Goal: Transaction & Acquisition: Purchase product/service

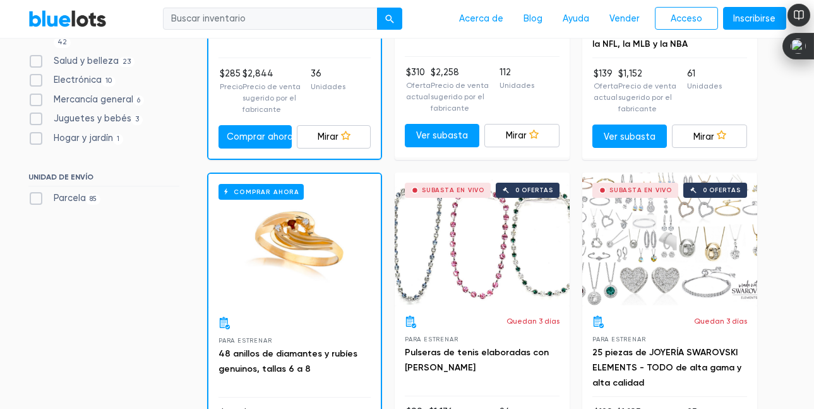
scroll to position [668, 0]
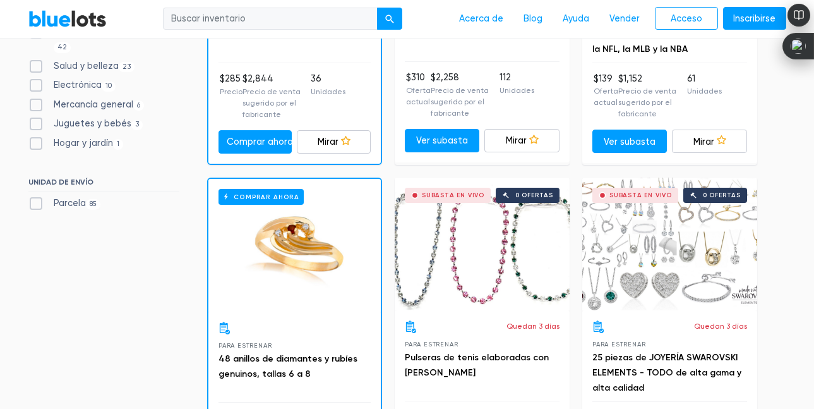
click at [81, 88] on font "Electrónica" at bounding box center [78, 85] width 48 height 11
click at [37, 87] on input "Electrónica 10" at bounding box center [32, 82] width 8 height 8
checkbox input "true"
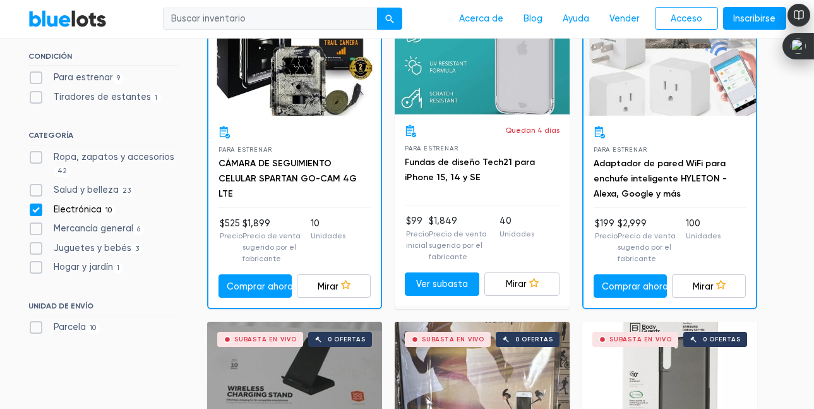
scroll to position [526, 0]
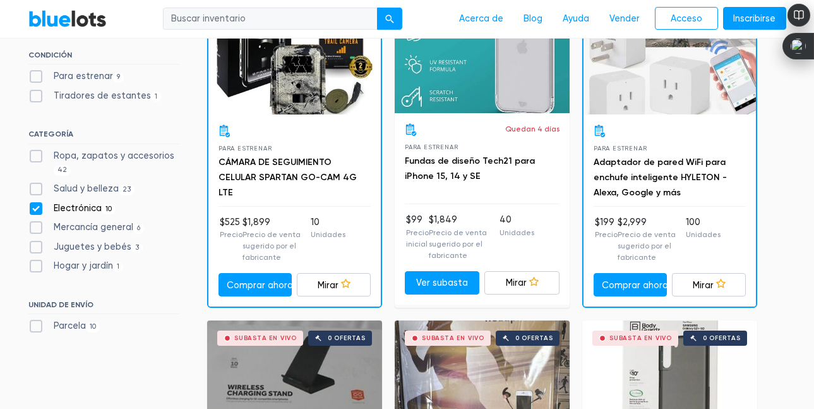
click at [36, 265] on label "Hogar y jardín 1" at bounding box center [75, 266] width 95 height 14
click at [36, 265] on Garden"] "Hogar y jardín 1" at bounding box center [32, 263] width 8 height 8
checkbox Garden"] "true"
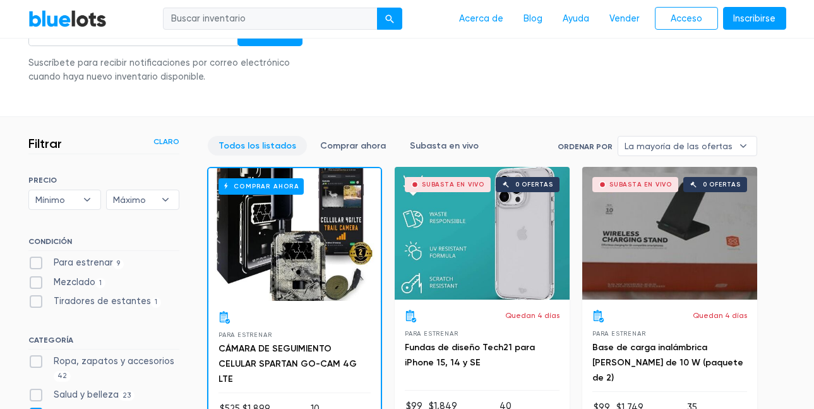
click at [180, 232] on div "Filtrar Filter & Sort Claro SORT BY Most Bids Ending Soonest Newly Listed Lowes…" at bounding box center [116, 350] width 176 height 429
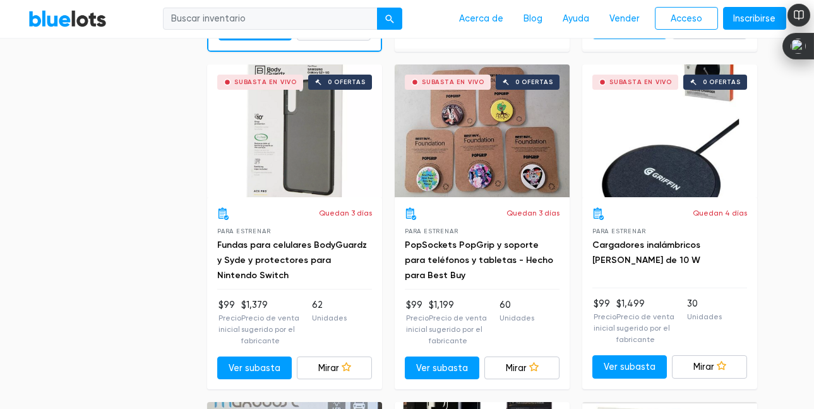
scroll to position [1120, 0]
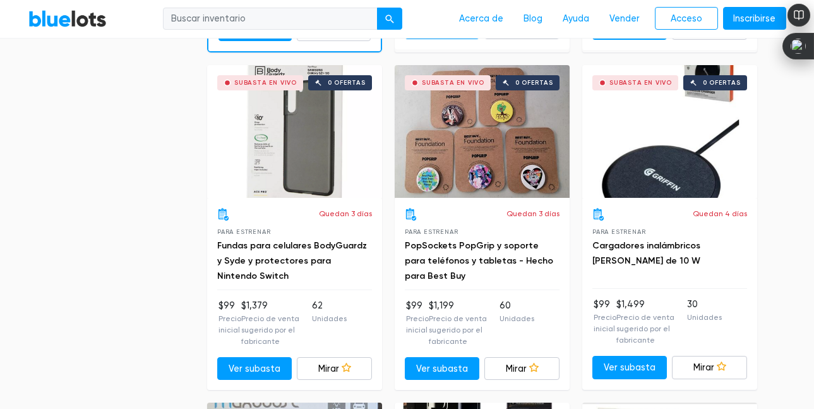
click at [496, 162] on div "Subasta en vivo 0 ofertas" at bounding box center [482, 131] width 175 height 133
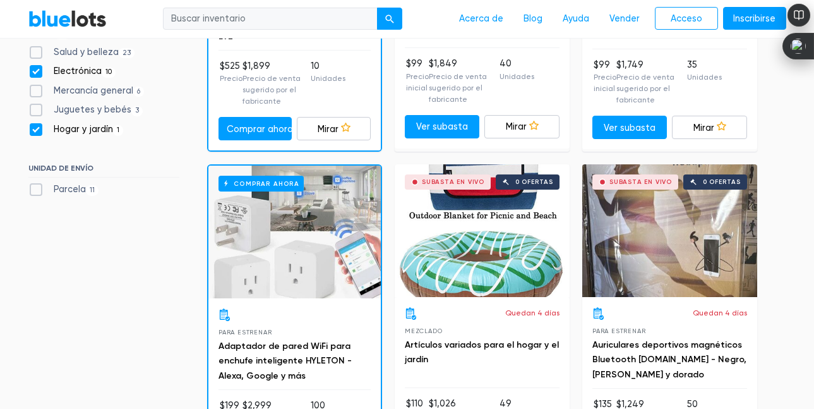
scroll to position [702, 0]
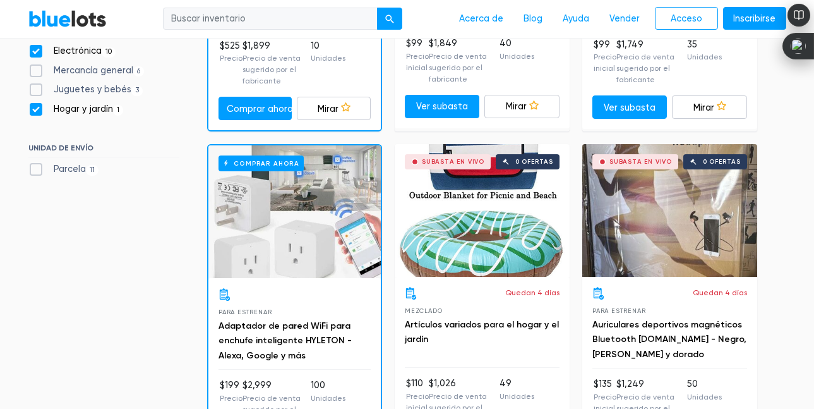
click at [42, 112] on label "Hogar y jardín 1" at bounding box center [75, 109] width 95 height 14
click at [37, 111] on Garden"] "Hogar y jardín 1" at bounding box center [32, 106] width 8 height 8
checkbox Garden"] "false"
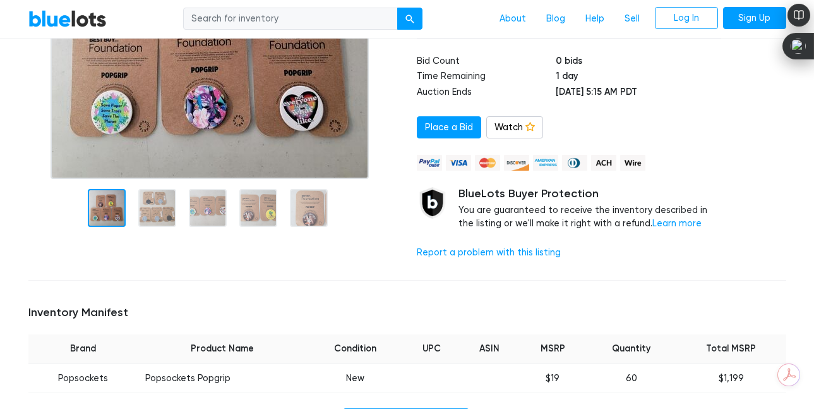
scroll to position [236, 0]
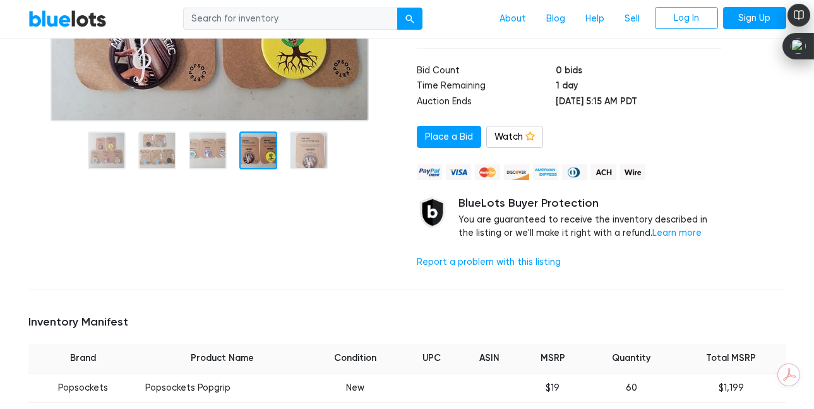
click at [246, 229] on div at bounding box center [213, 80] width 388 height 397
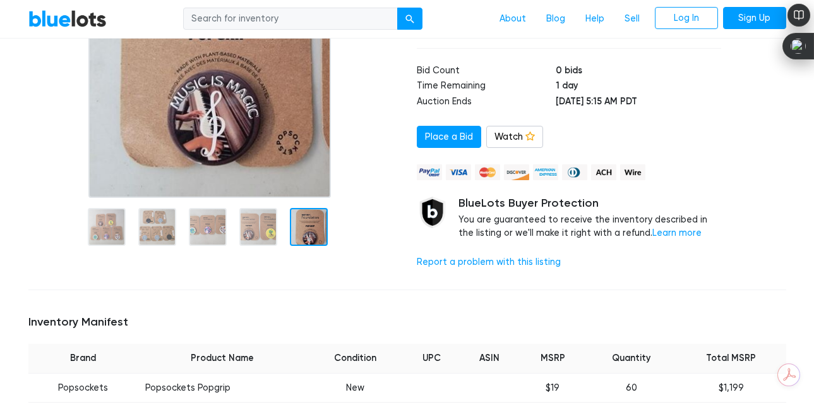
click at [296, 160] on img at bounding box center [209, 40] width 243 height 316
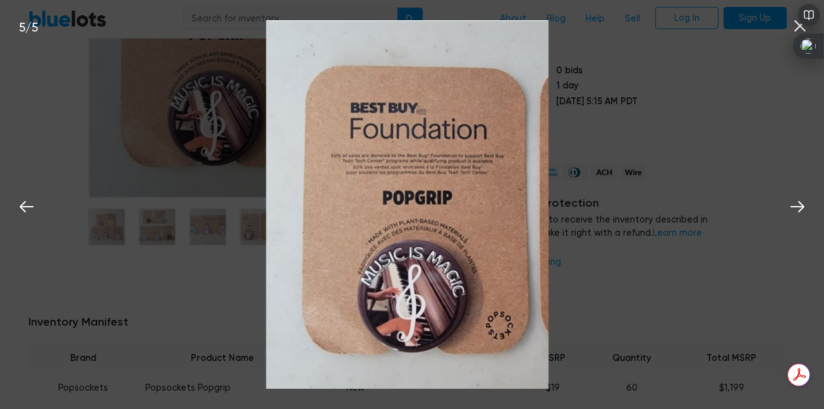
click at [669, 195] on div "5 / 5" at bounding box center [412, 204] width 824 height 409
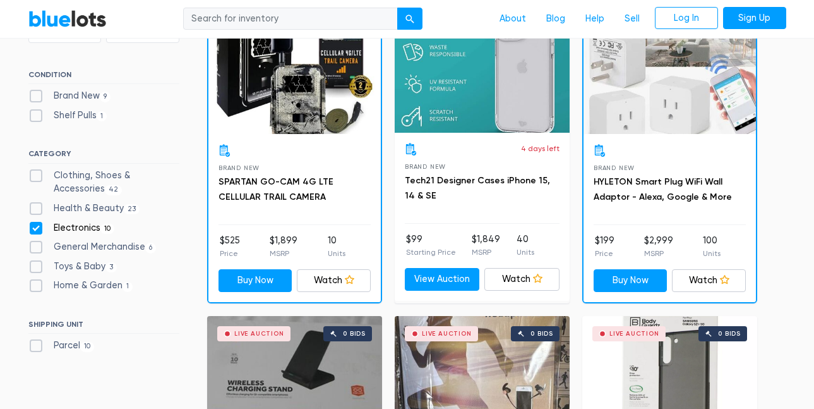
scroll to position [423, 0]
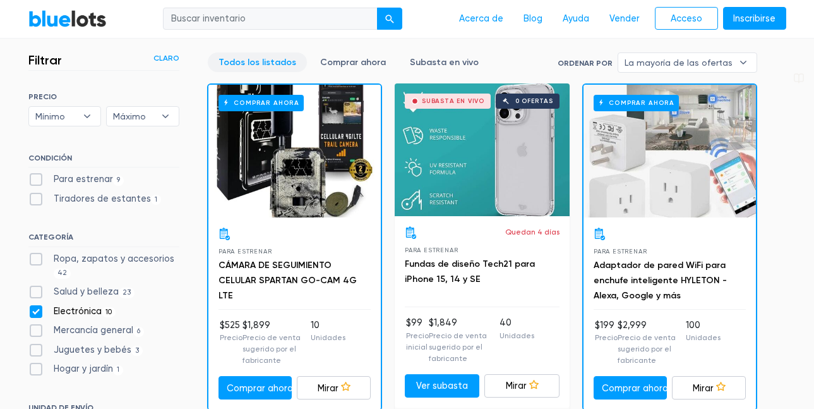
click at [39, 311] on label "Electrónica 10" at bounding box center [72, 311] width 88 height 14
click at [37, 311] on input "Electrónica 10" at bounding box center [32, 308] width 8 height 8
checkbox input "false"
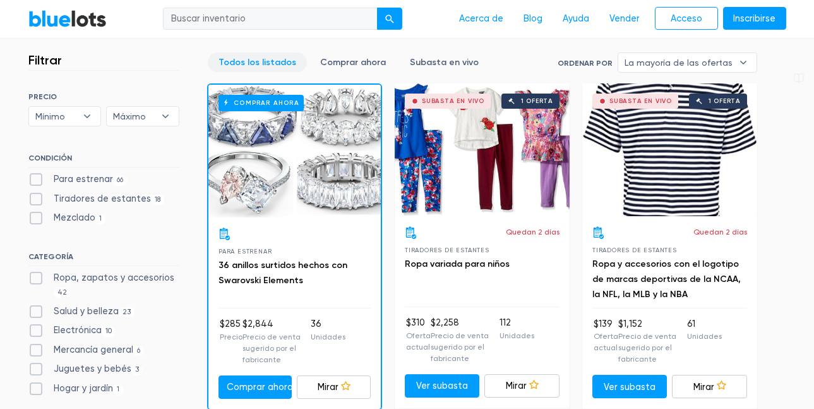
scroll to position [423, 0]
click at [119, 279] on font "Ropa, zapatos y accesorios" at bounding box center [114, 277] width 121 height 11
click at [37, 279] on Accessories"] "Ropa, zapatos y accesorios 42" at bounding box center [32, 275] width 8 height 8
checkbox Accessories"] "true"
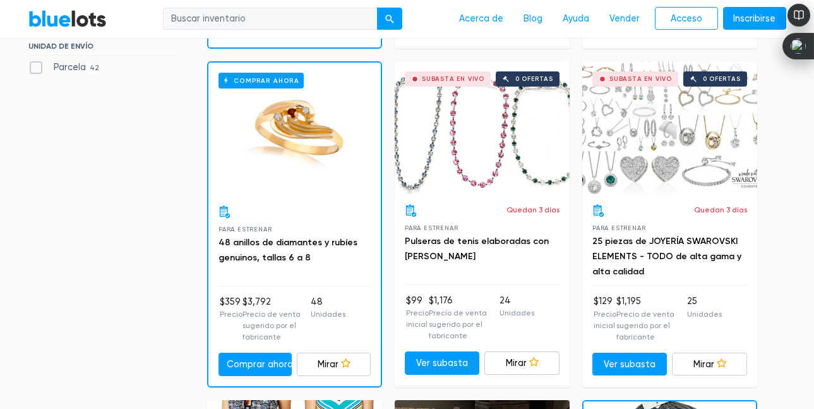
scroll to position [777, 0]
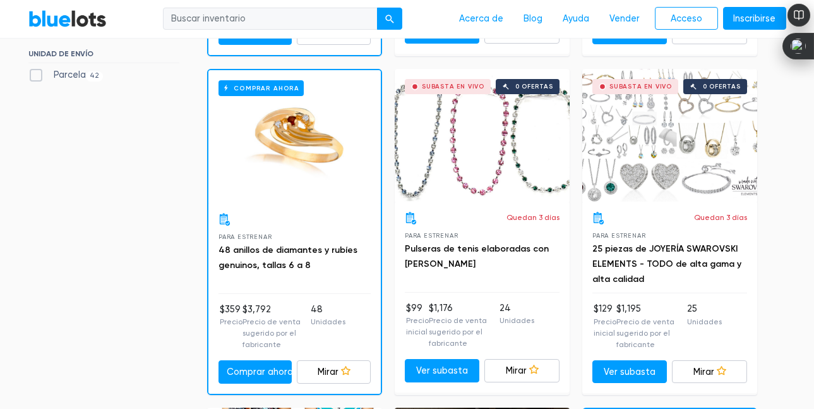
click at [319, 216] on div at bounding box center [295, 219] width 152 height 13
click at [309, 249] on font "48 anillos de diamantes y rubíes genuinos, tallas 6 a 8" at bounding box center [288, 257] width 139 height 26
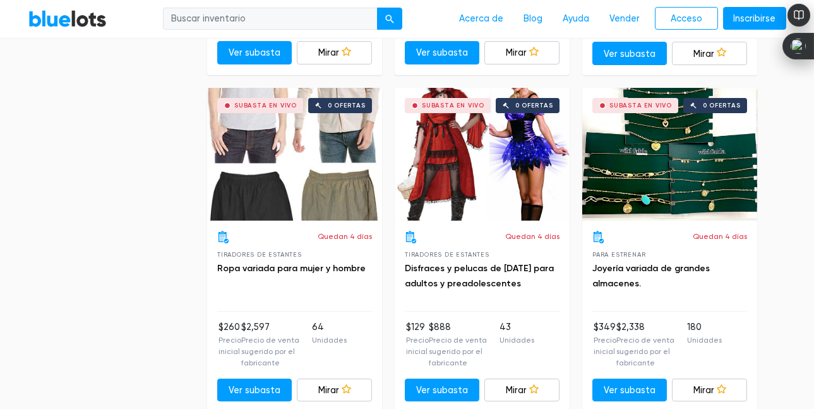
scroll to position [5163, 0]
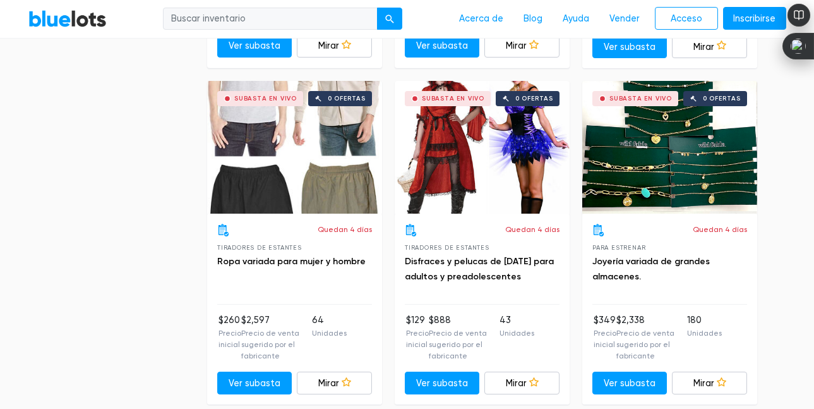
click at [282, 163] on div "Subasta en vivo 0 ofertas" at bounding box center [294, 147] width 175 height 133
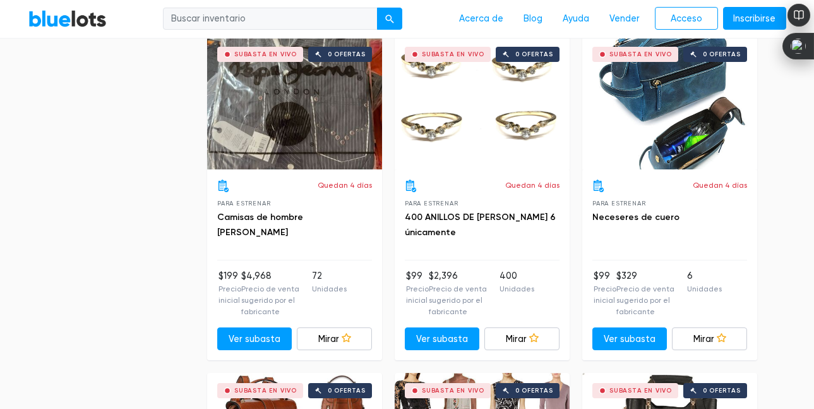
scroll to position [0, 0]
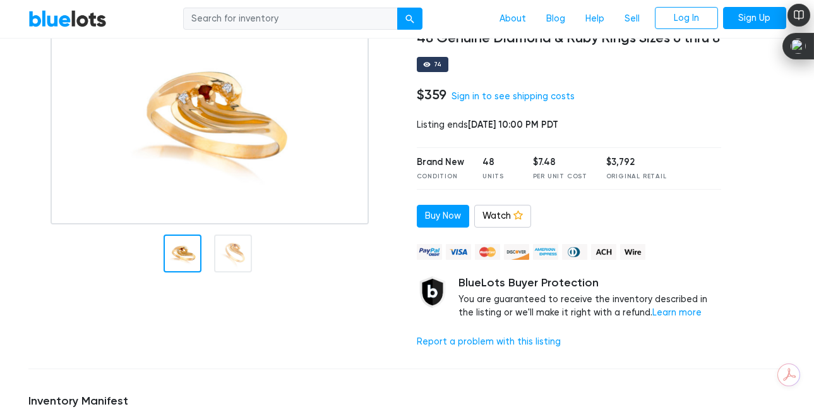
scroll to position [88, 0]
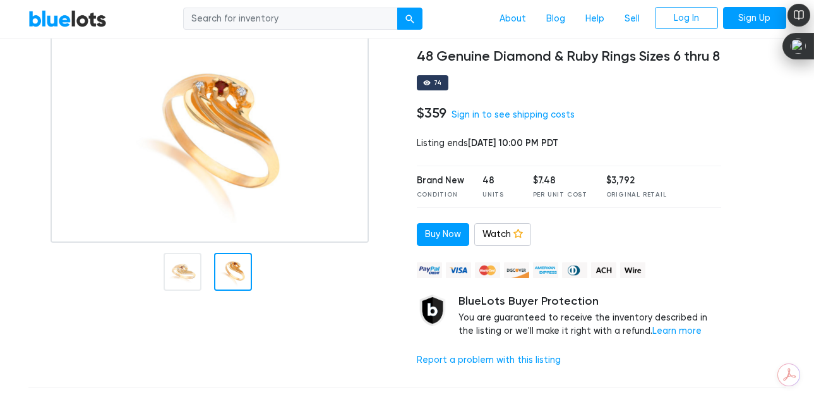
click at [226, 270] on div at bounding box center [233, 272] width 38 height 38
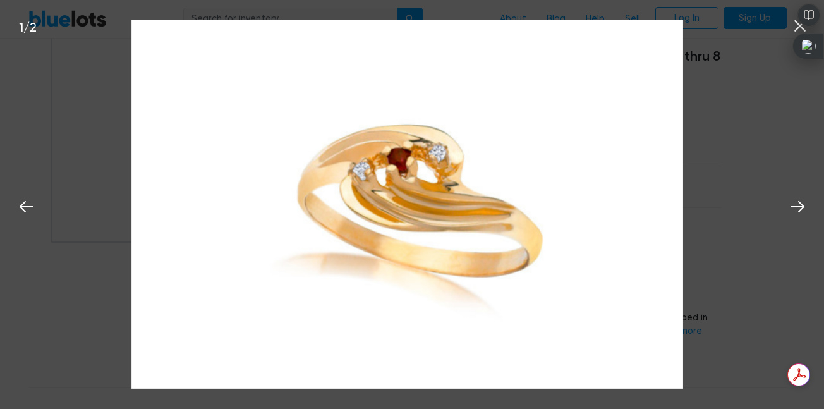
click at [714, 181] on div "1 / 2" at bounding box center [412, 204] width 824 height 409
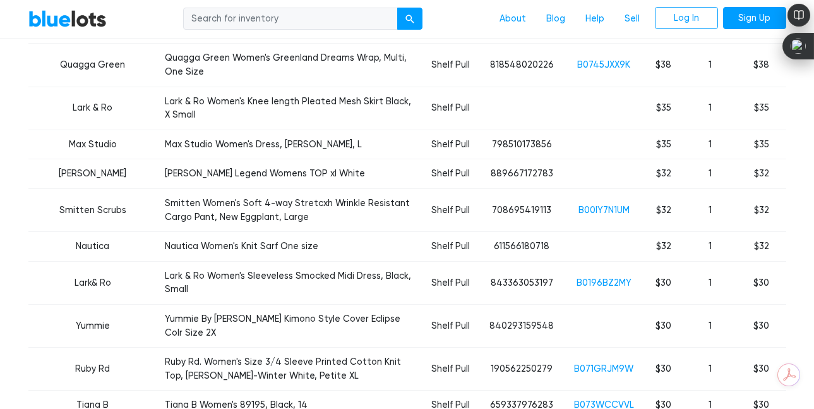
scroll to position [1690, 0]
